Goal: Use online tool/utility: Utilize a website feature to perform a specific function

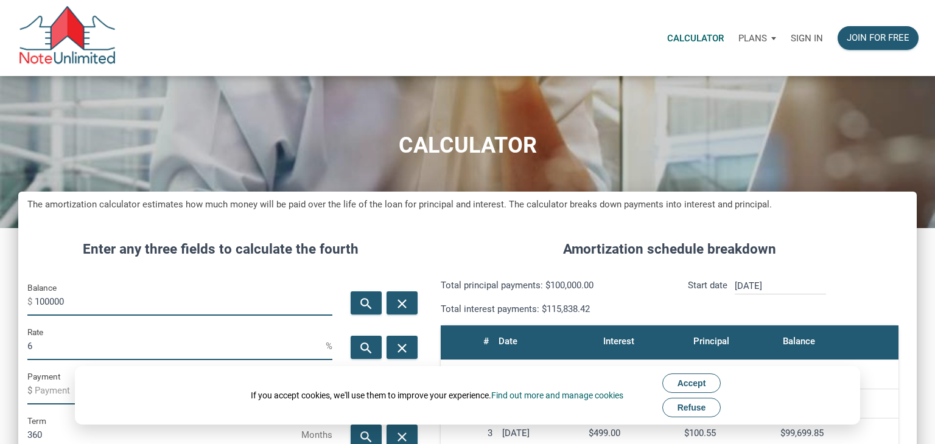
scroll to position [603, 899]
type input "1"
type input "630000"
click at [33, 349] on input "6" at bounding box center [176, 346] width 298 height 27
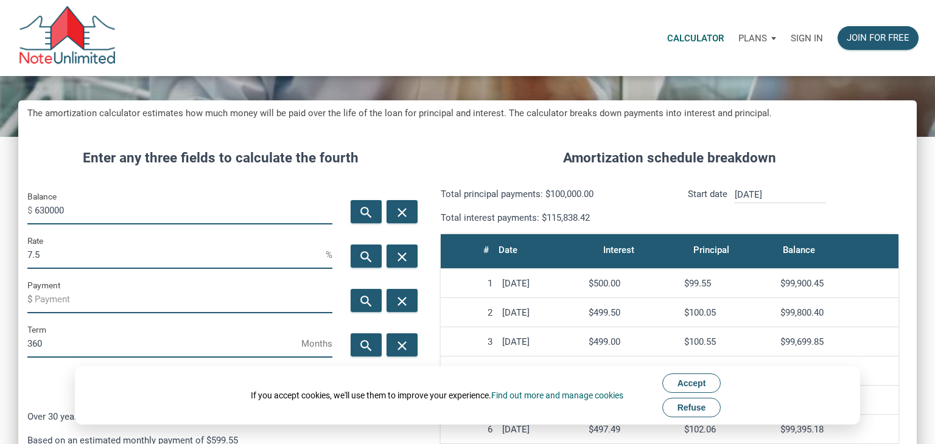
scroll to position [93, 0]
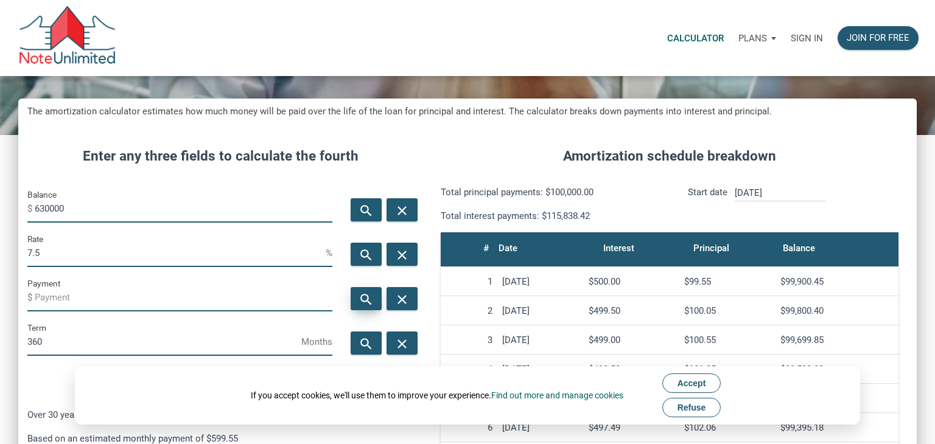
type input "7.5"
click at [362, 301] on icon "search" at bounding box center [366, 299] width 15 height 15
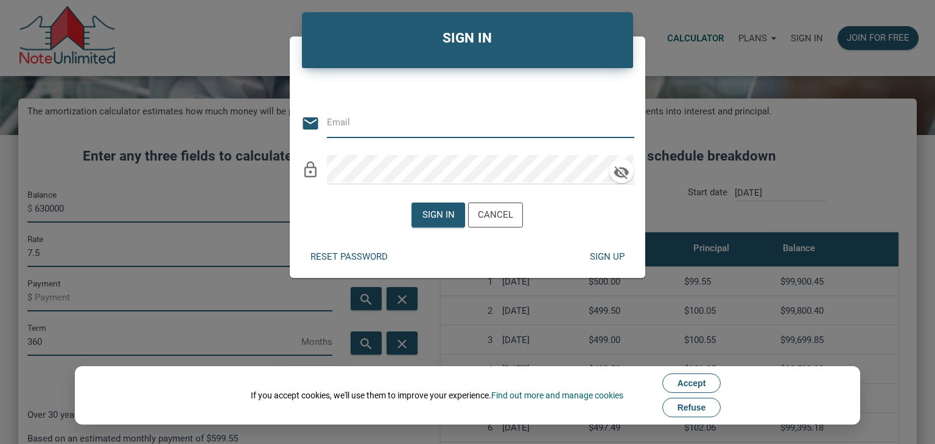
type input "[PERSON_NAME][EMAIL_ADDRESS][DOMAIN_NAME]"
click at [426, 219] on div "Sign in" at bounding box center [439, 215] width 32 height 14
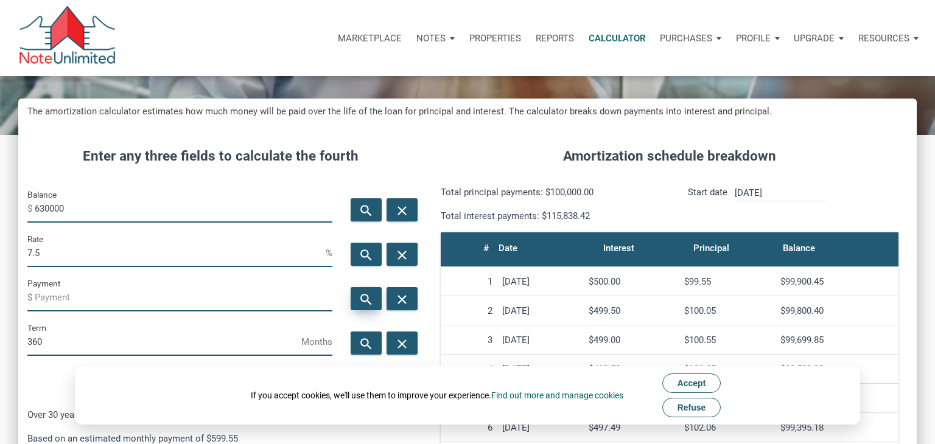
click at [367, 296] on icon "search" at bounding box center [366, 299] width 15 height 15
type input "-4405.05"
